Goal: Navigation & Orientation: Find specific page/section

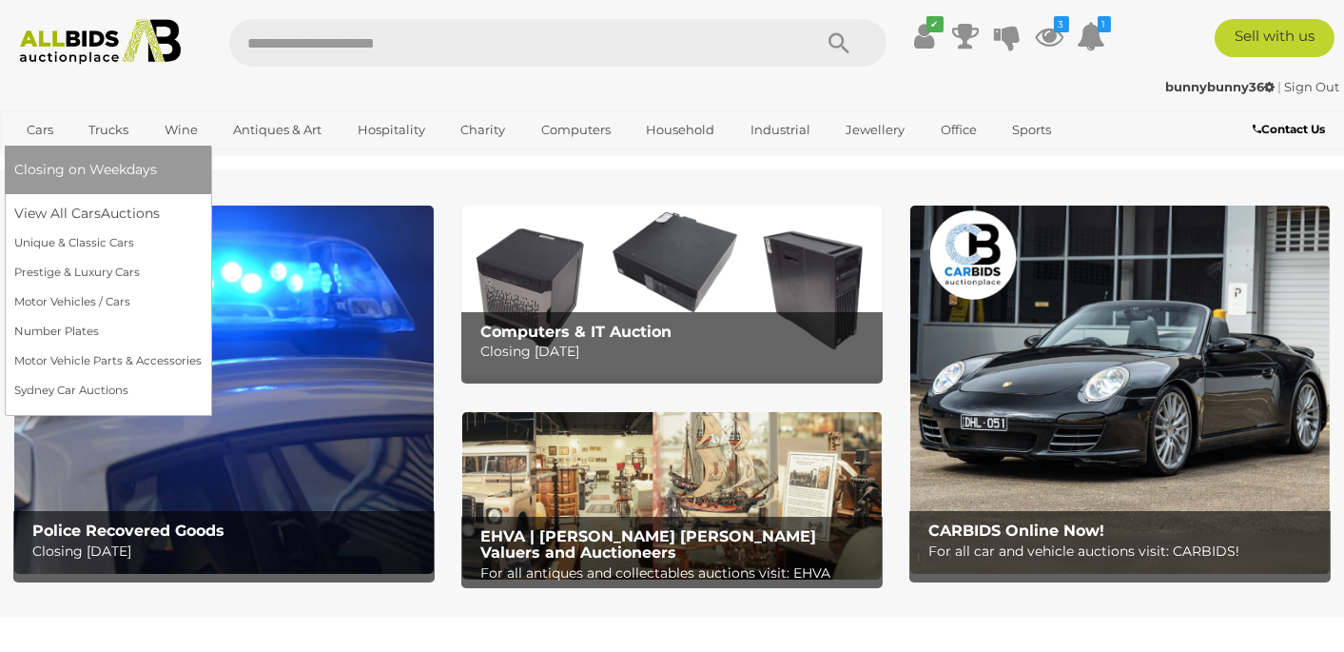
click at [29, 129] on link "Cars" at bounding box center [39, 129] width 51 height 31
click at [67, 337] on link "Number Plates" at bounding box center [107, 331] width 187 height 29
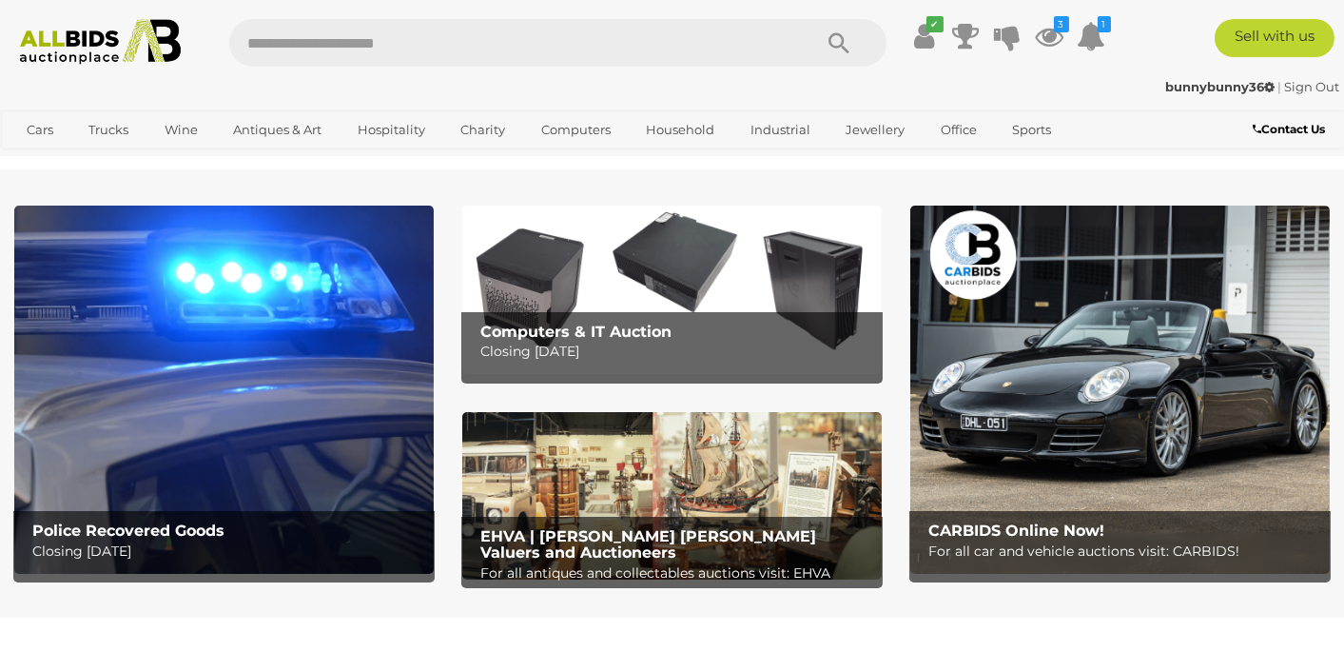
click at [1142, 412] on img at bounding box center [1119, 388] width 419 height 367
click at [1003, 26] on icon at bounding box center [1008, 36] width 27 height 34
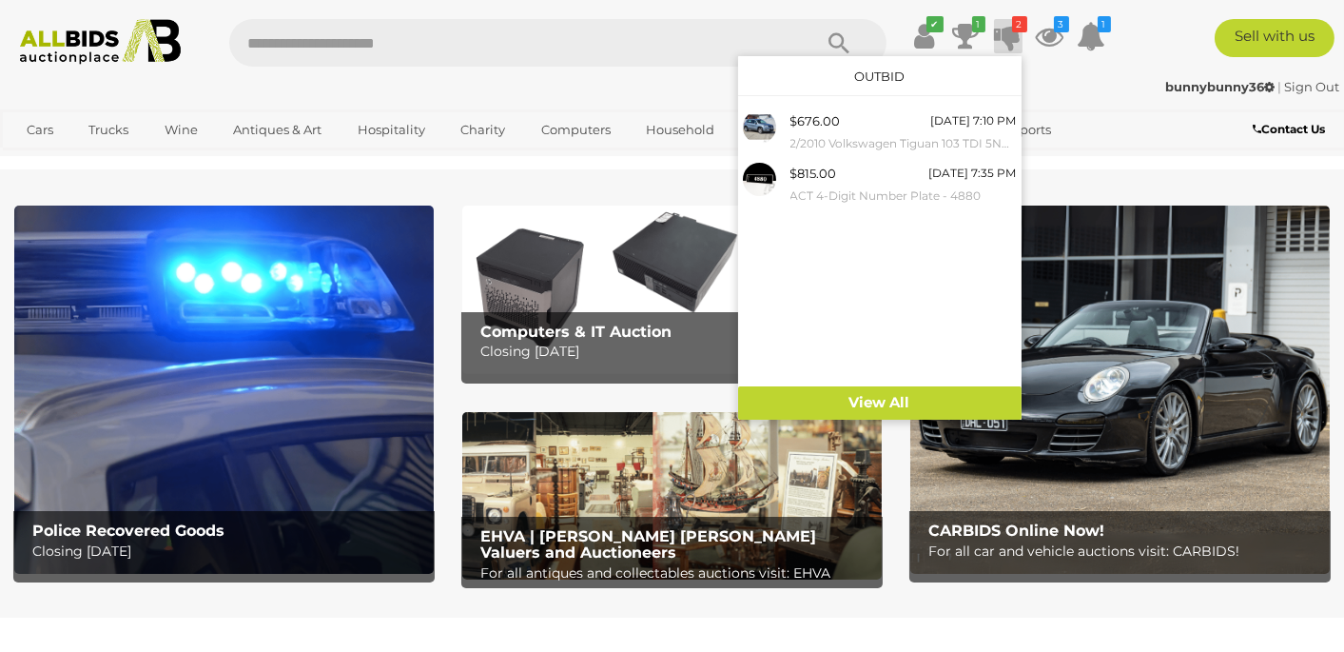
click at [1102, 76] on div "bunnybunny36 | Sign Out" at bounding box center [672, 87] width 1334 height 22
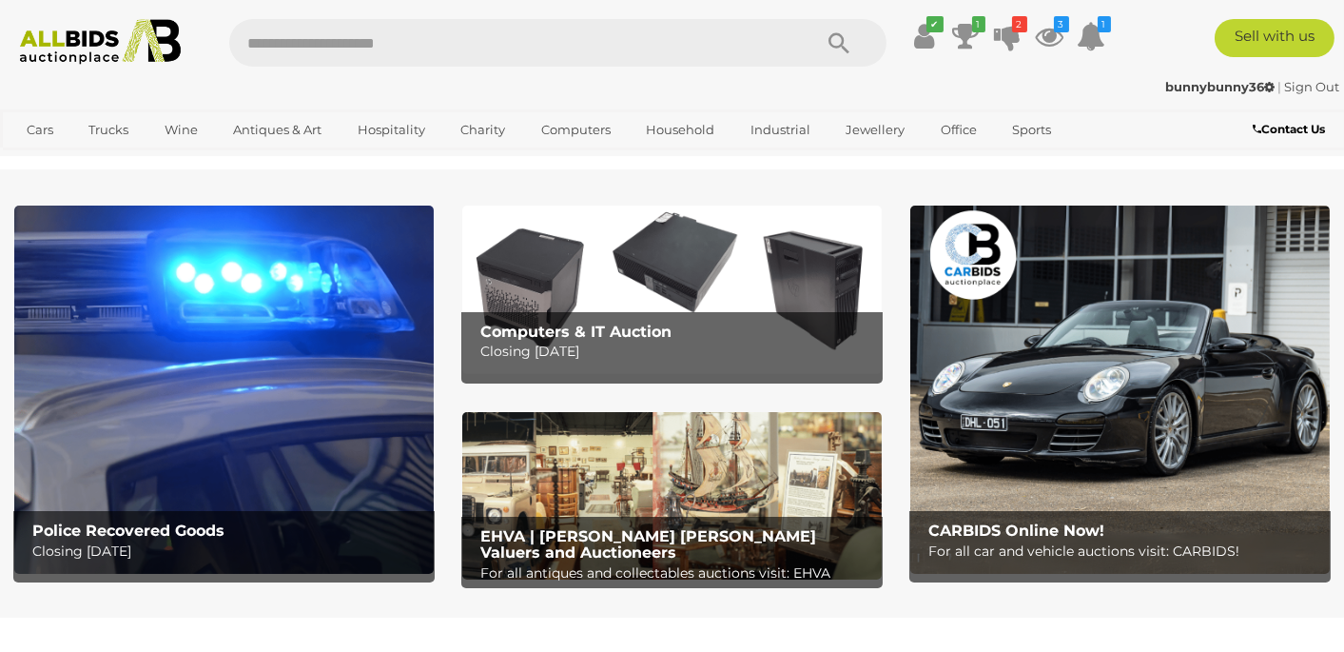
click at [946, 417] on img at bounding box center [1119, 388] width 419 height 367
